Goal: Information Seeking & Learning: Learn about a topic

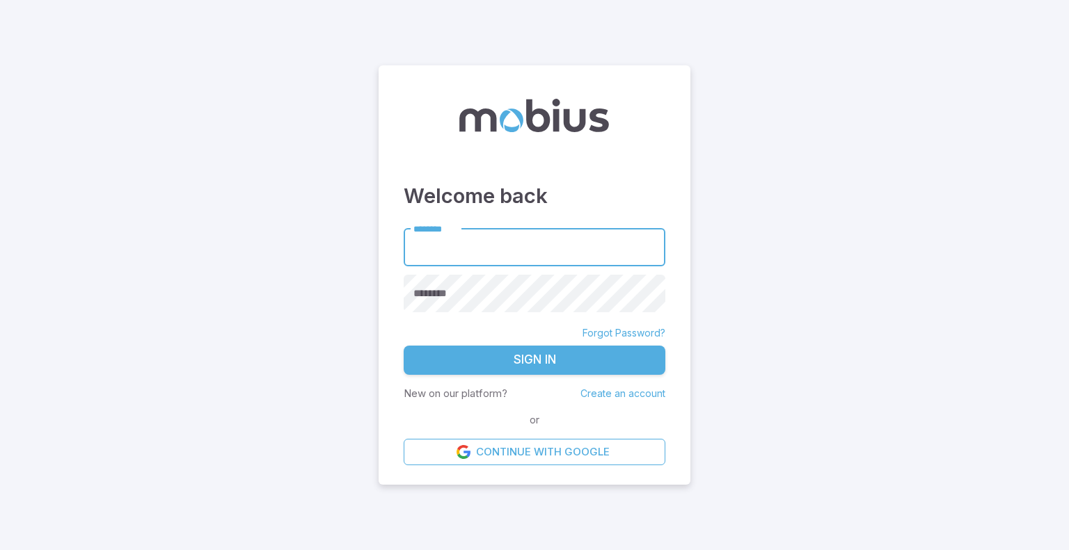
type input "*********"
click at [530, 361] on button "Sign In" at bounding box center [535, 360] width 262 height 29
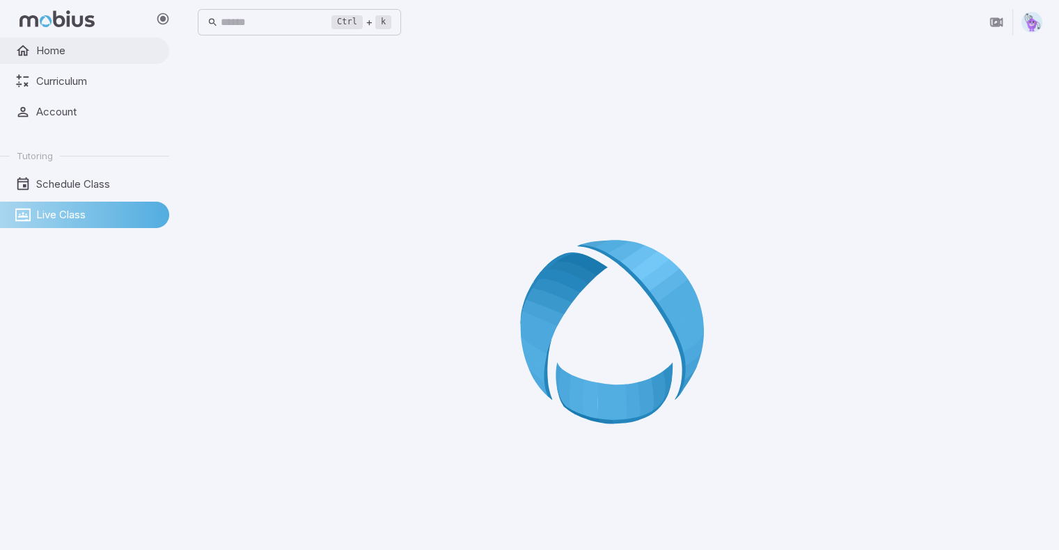
click at [78, 38] on link "Home" at bounding box center [84, 51] width 169 height 26
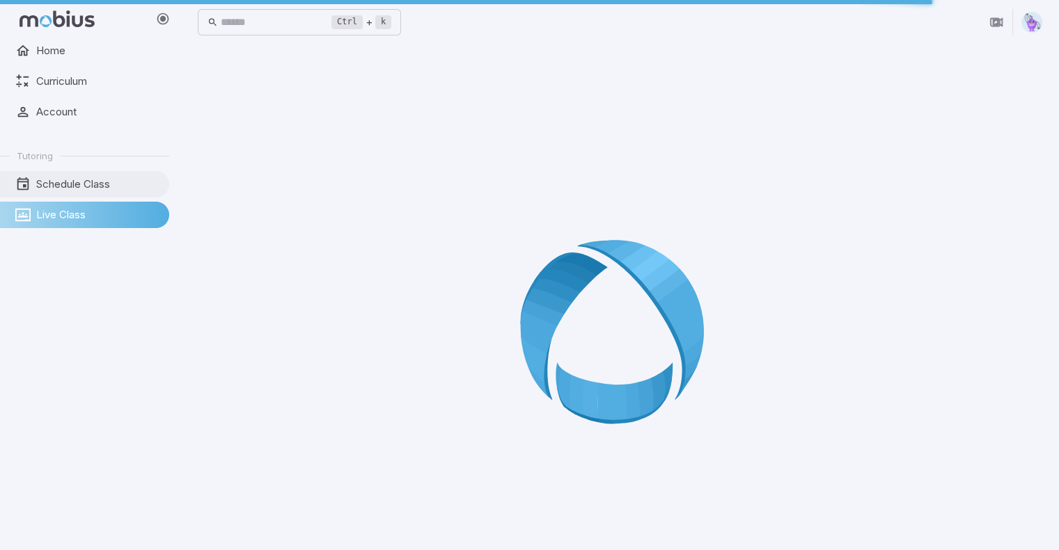
click at [77, 189] on span "Schedule Class" at bounding box center [97, 184] width 123 height 15
click at [113, 189] on span "Schedule Class" at bounding box center [97, 184] width 123 height 15
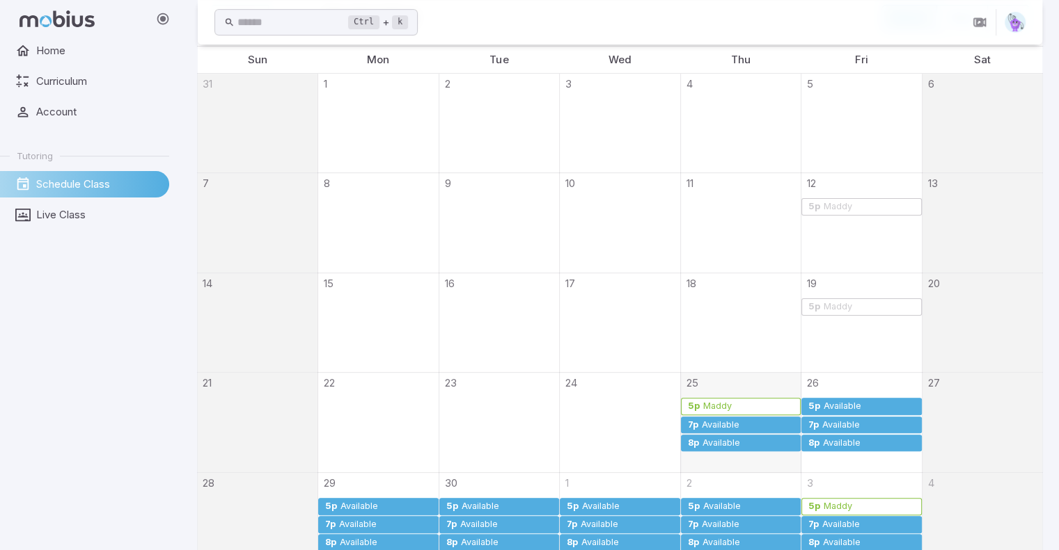
scroll to position [342, 0]
click at [70, 210] on span "Live Class" at bounding box center [97, 214] width 123 height 15
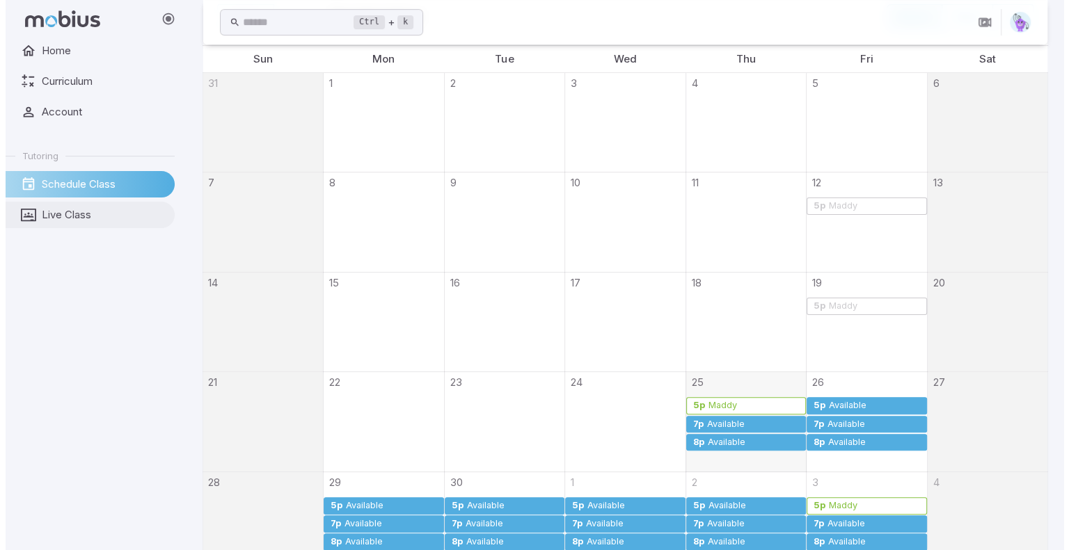
scroll to position [0, 0]
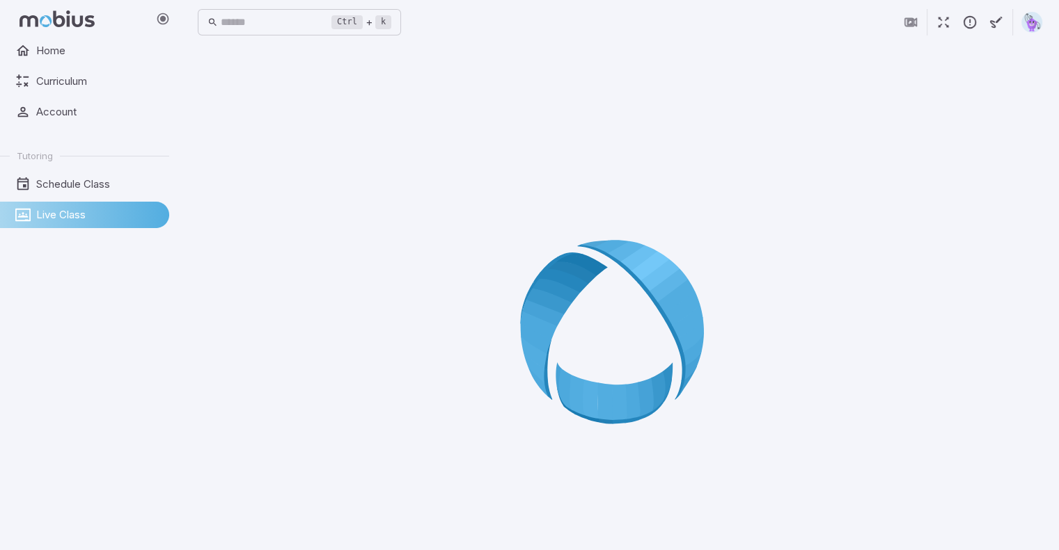
click at [337, 228] on div at bounding box center [620, 336] width 844 height 550
click at [533, 304] on icon at bounding box center [620, 337] width 200 height 200
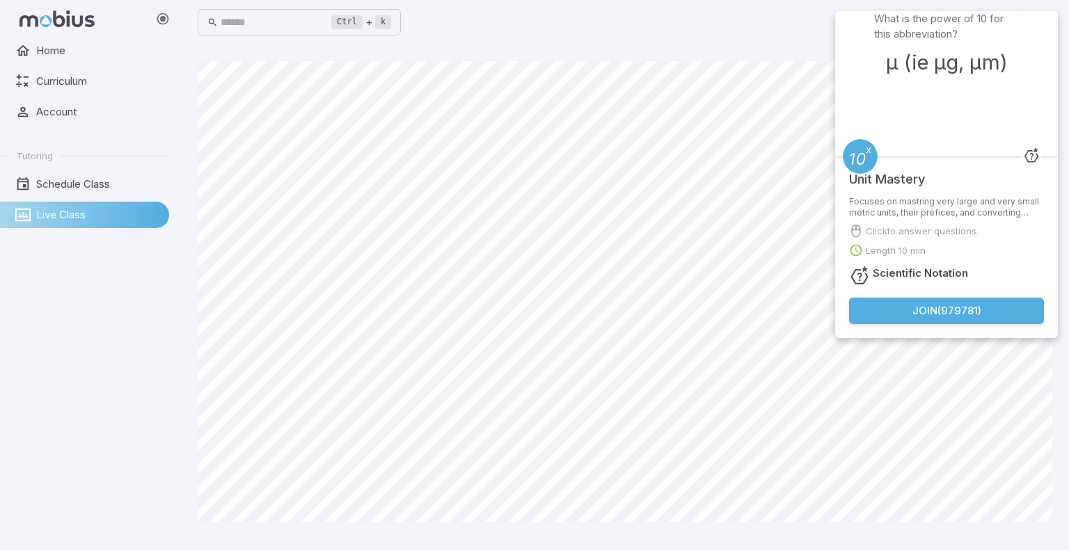
click at [704, 56] on main "Canvas actions 100 % Exit zen mode" at bounding box center [625, 298] width 888 height 506
click at [928, 344] on div "What is the power of 10 for this abbreviation? µ (ie µg, µm) Unit Mastery Focus…" at bounding box center [946, 180] width 223 height 338
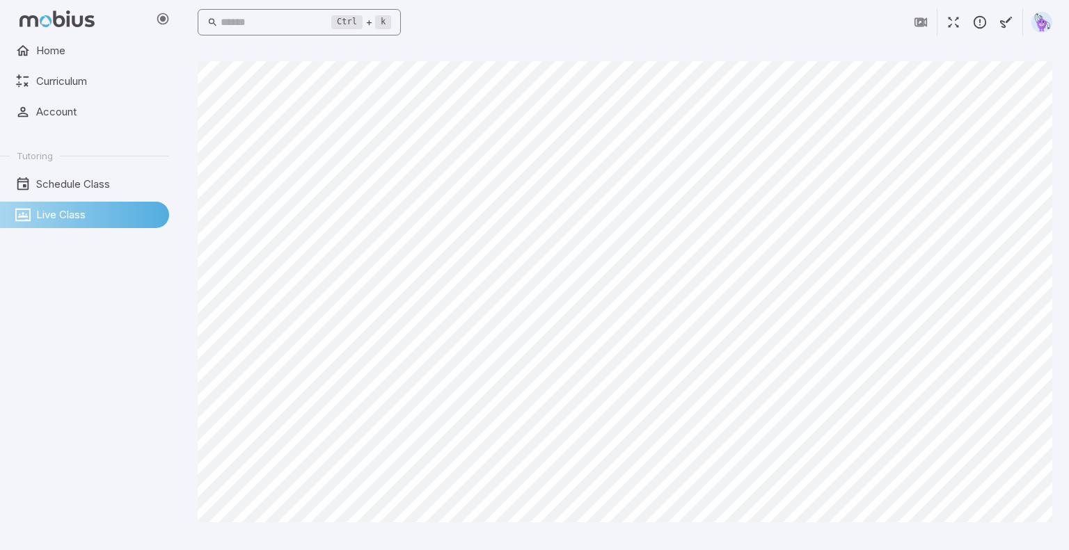
click at [363, 25] on kbd "Ctrl" at bounding box center [346, 22] width 31 height 14
